Goal: Task Accomplishment & Management: Use online tool/utility

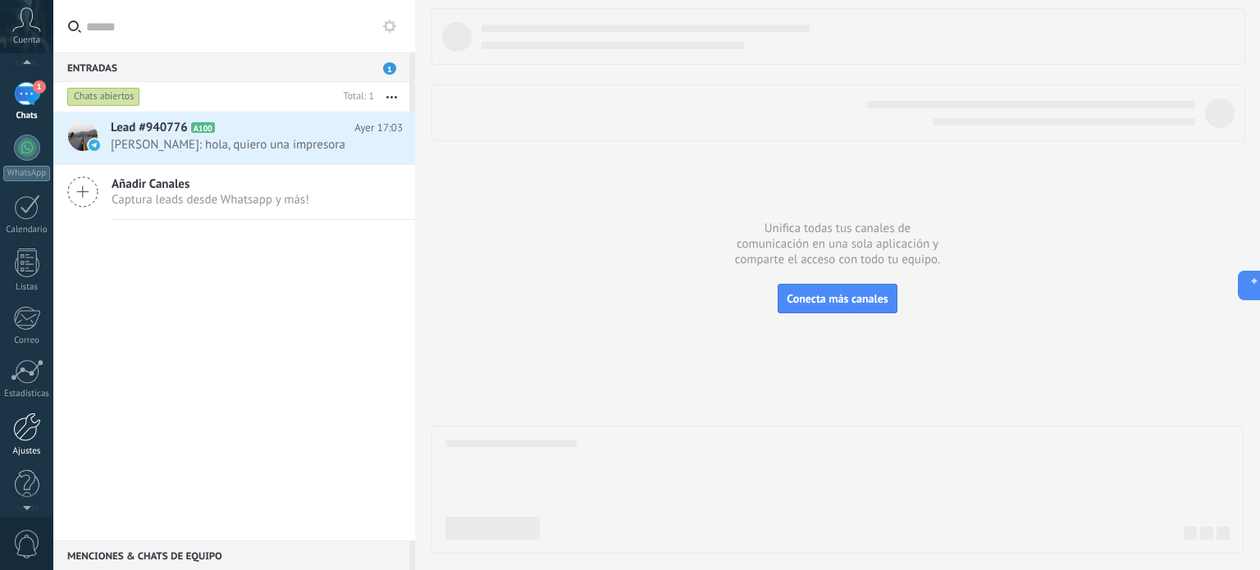
scroll to position [112, 0]
click at [34, 433] on div "Ajustes" at bounding box center [27, 438] width 48 height 11
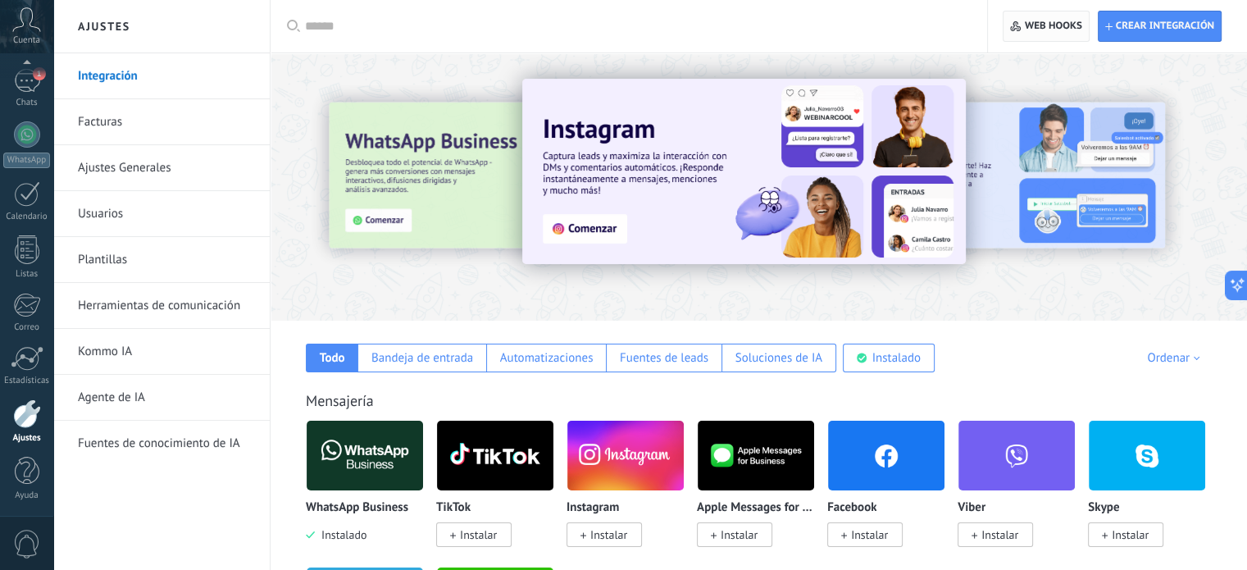
click at [1057, 28] on span "Web hooks 0" at bounding box center [1053, 26] width 57 height 13
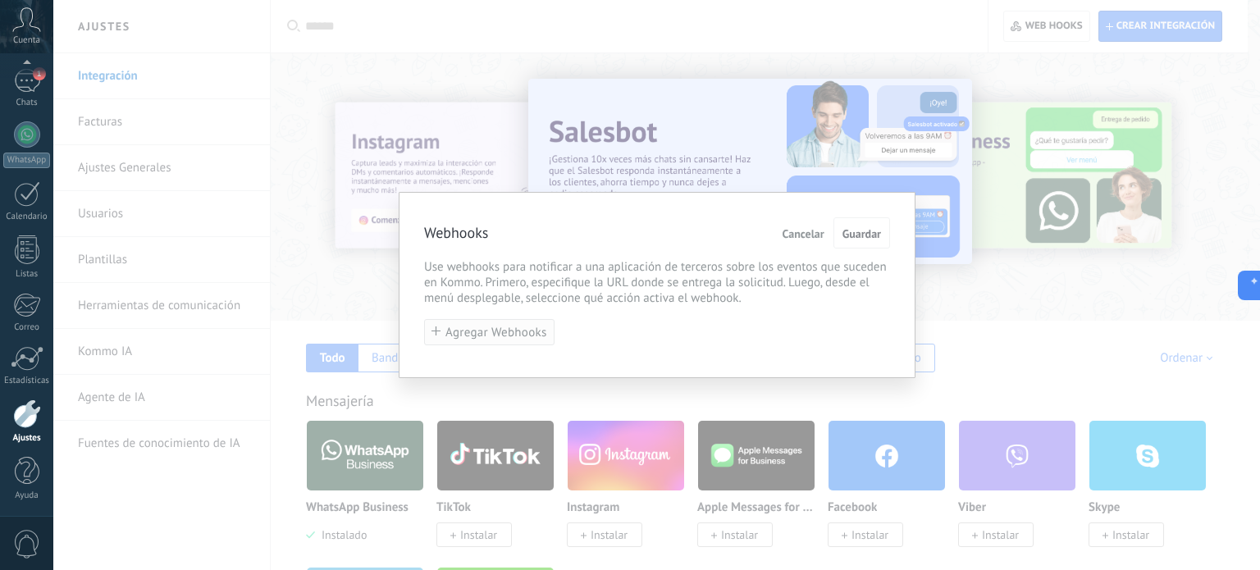
click at [526, 331] on span "Agregar Webhooks" at bounding box center [496, 332] width 102 height 12
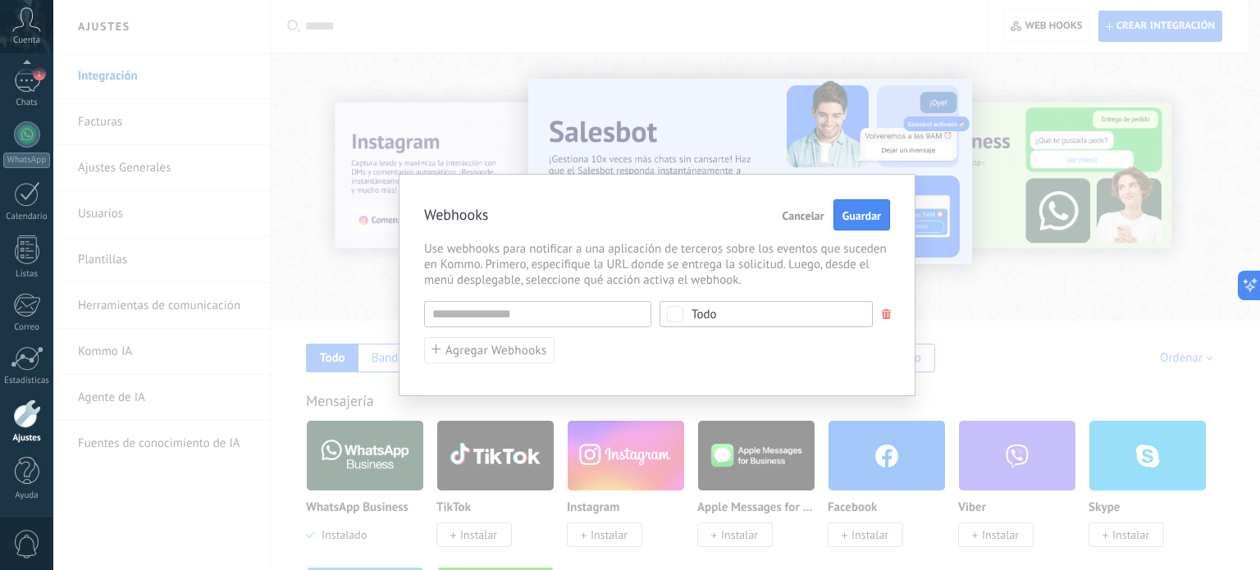
click at [731, 316] on span "Todo" at bounding box center [771, 314] width 160 height 12
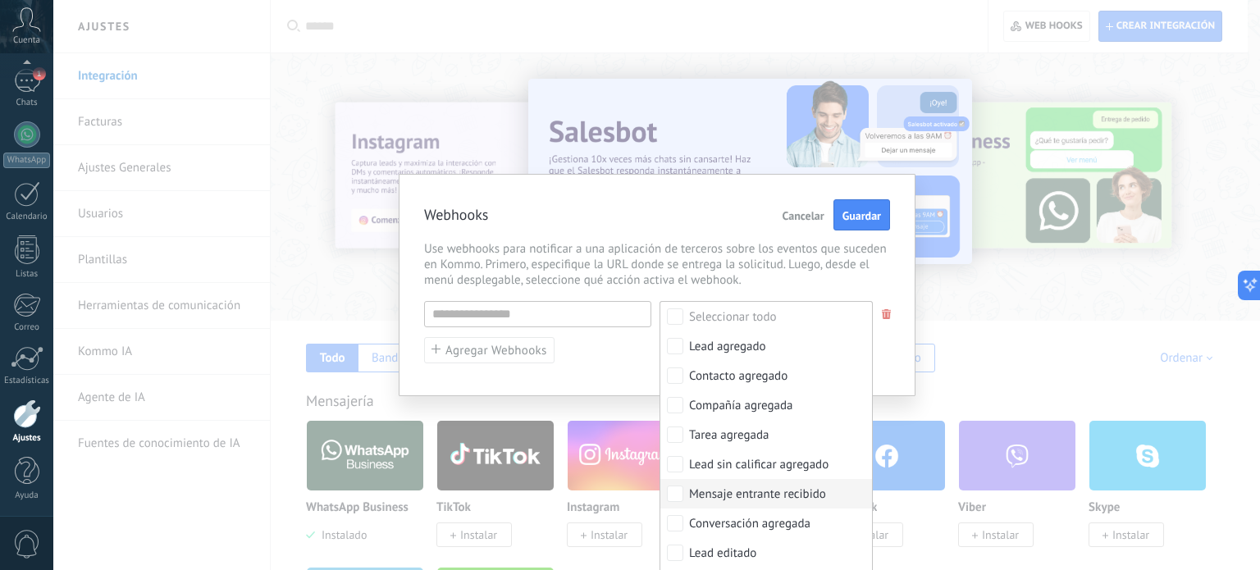
click at [766, 495] on div "Mensaje entrante recibido" at bounding box center [757, 494] width 137 height 16
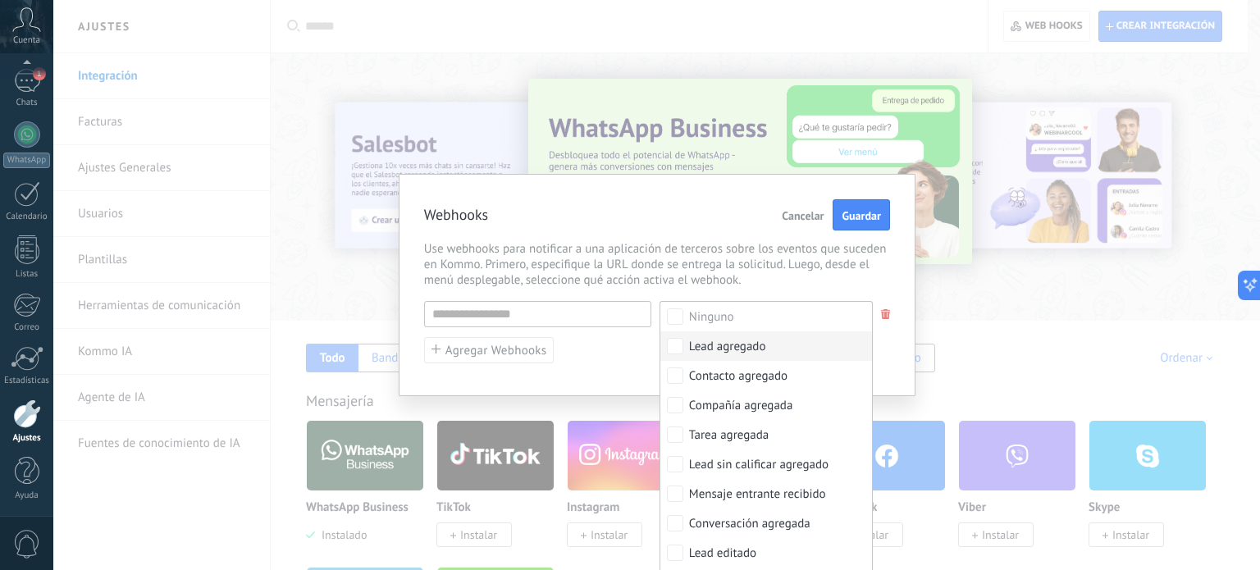
click at [630, 360] on div "URL inválida [PERSON_NAME] Lead agregado Contacto agregado Compañía agregada Ta…" at bounding box center [657, 332] width 466 height 63
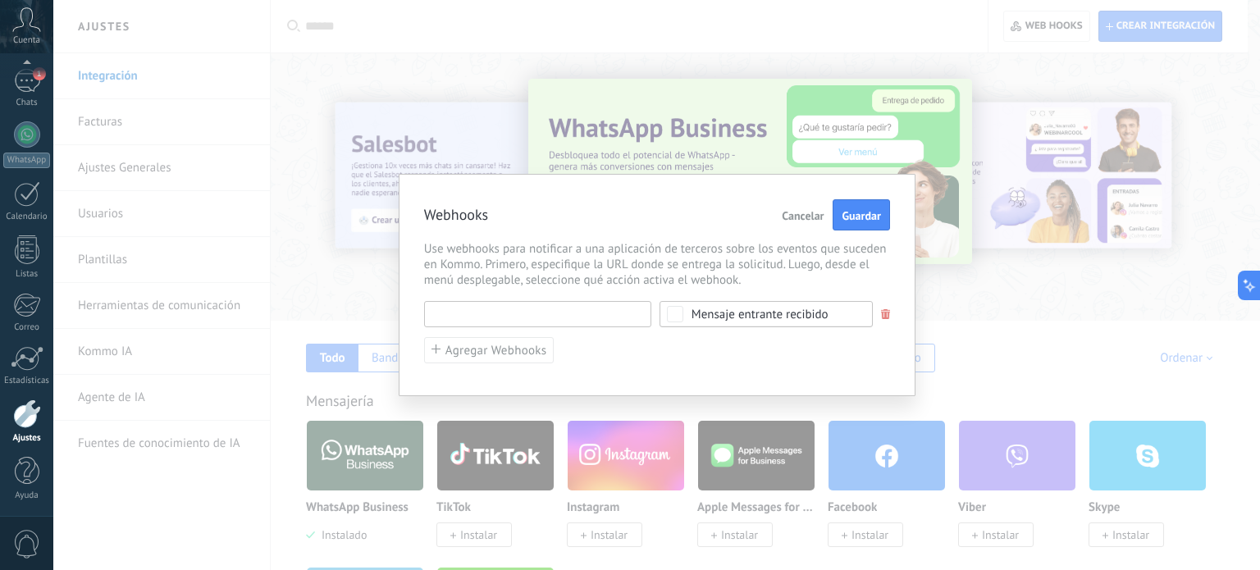
click at [537, 314] on input "text" at bounding box center [537, 314] width 227 height 26
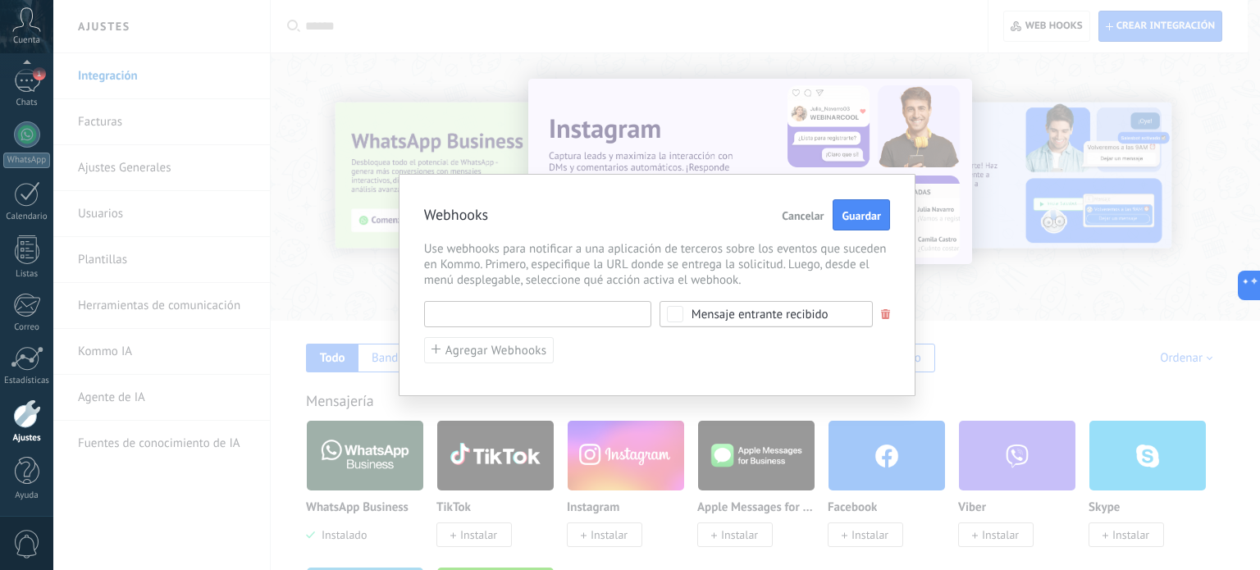
paste input "**********"
click at [867, 218] on button "Guardar" at bounding box center [861, 214] width 57 height 31
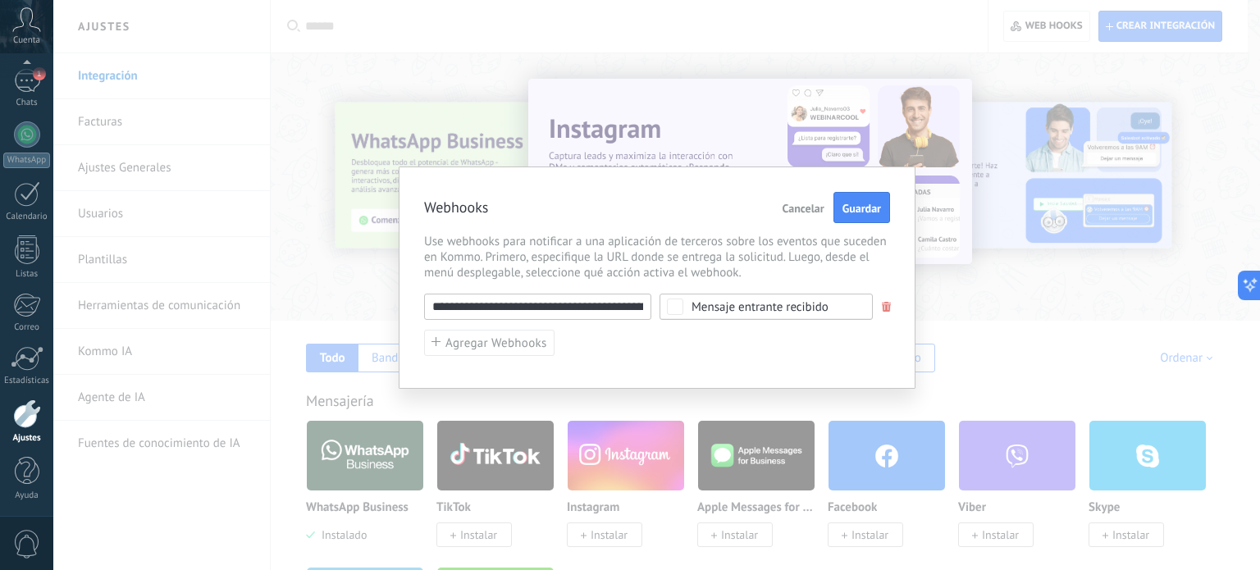
drag, startPoint x: 628, startPoint y: 307, endPoint x: 359, endPoint y: 305, distance: 269.0
click at [359, 305] on div "Webhooks Cancelar Guardar Use webhooks para notificar a una aplicación de terce…" at bounding box center [656, 285] width 1206 height 570
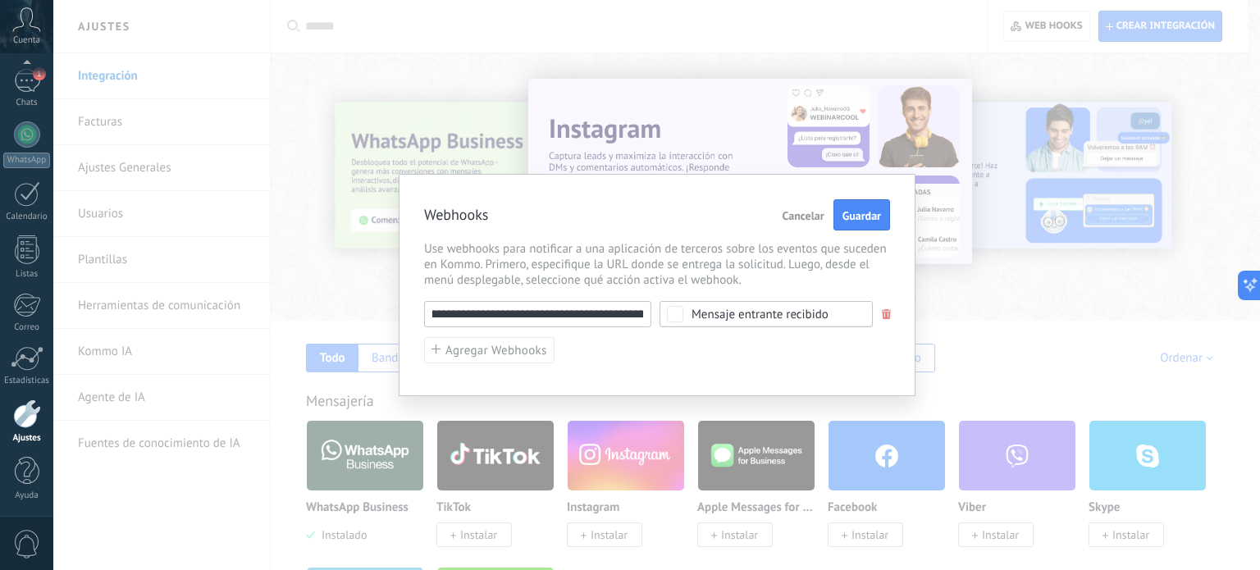
scroll to position [0, 13187]
drag, startPoint x: 433, startPoint y: 311, endPoint x: 1273, endPoint y: 308, distance: 839.7
click at [1259, 308] on html ".abccls-1,.abccls-2{fill-rule:evenodd}.abccls-2{fill:#fff} .abfcls-1{fill:none}…" at bounding box center [630, 285] width 1260 height 570
type input "*"
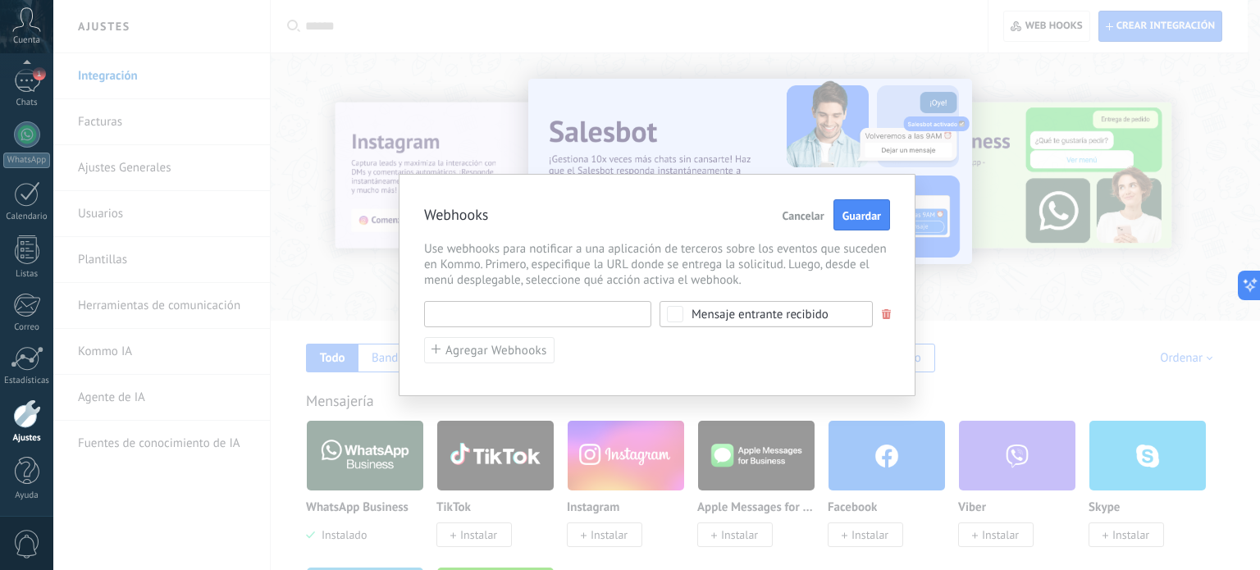
paste input "**********"
type input "**********"
click at [866, 221] on span "Guardar" at bounding box center [861, 215] width 39 height 11
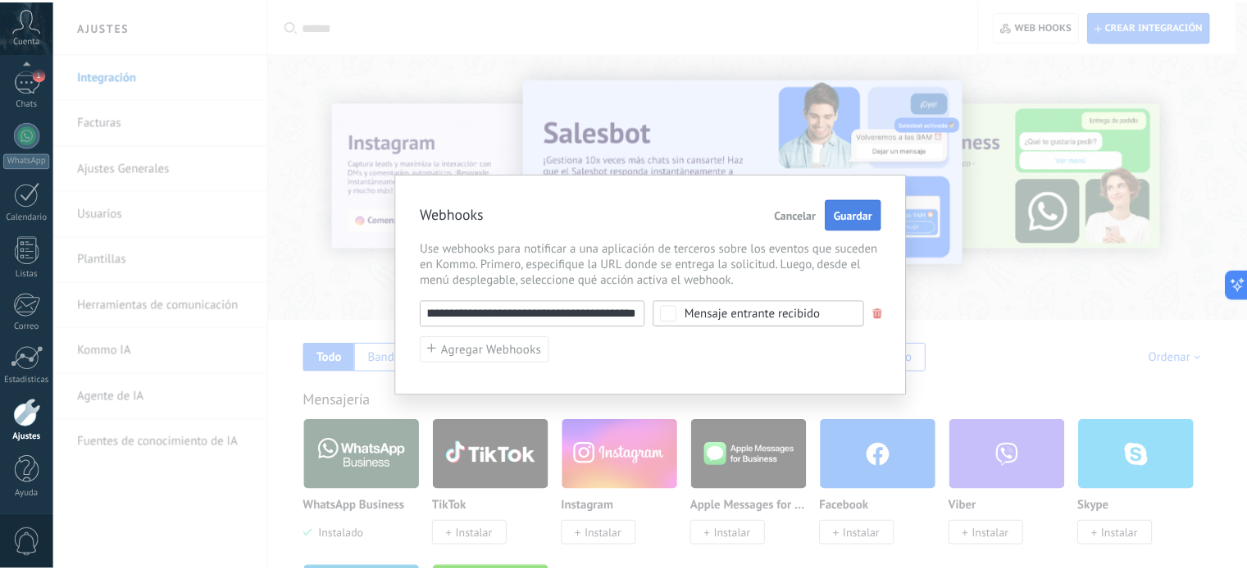
scroll to position [0, 0]
